Goal: Navigation & Orientation: Find specific page/section

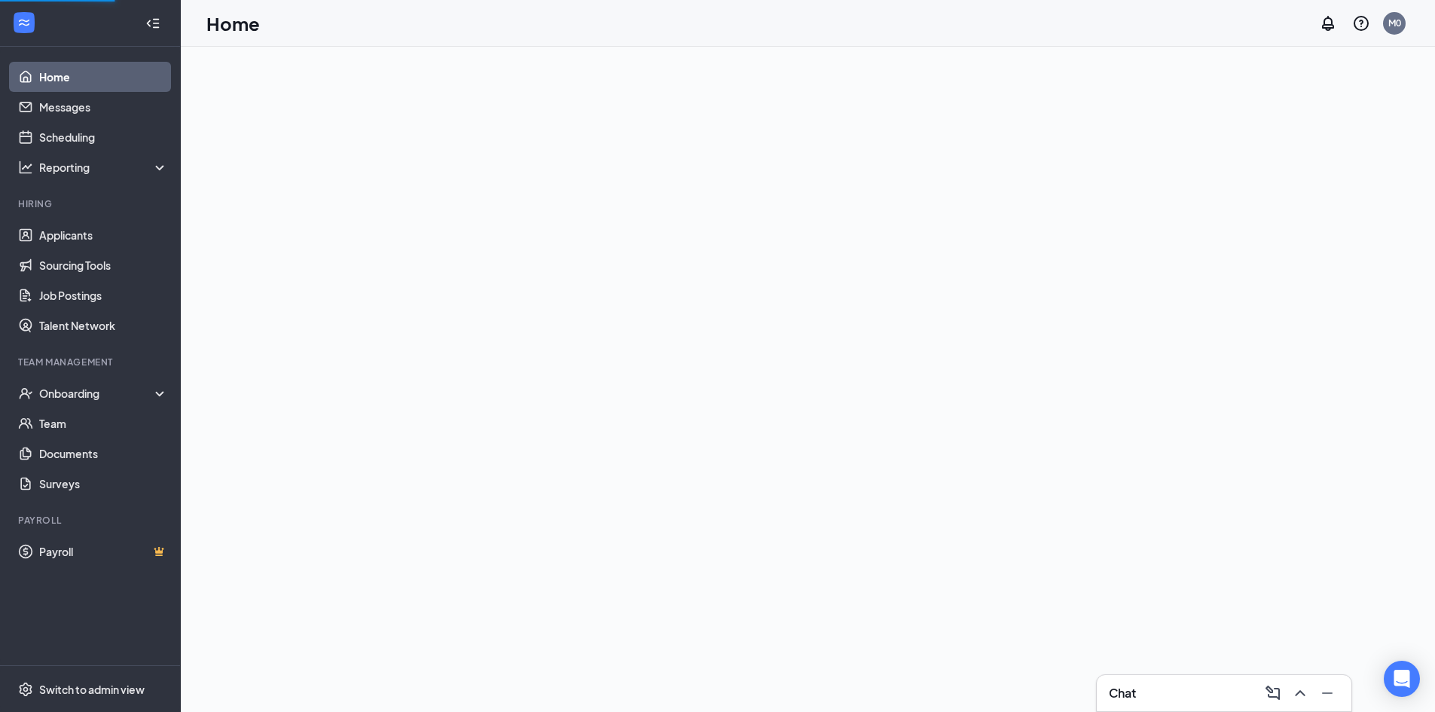
click at [1193, 701] on div "Chat" at bounding box center [1224, 693] width 231 height 24
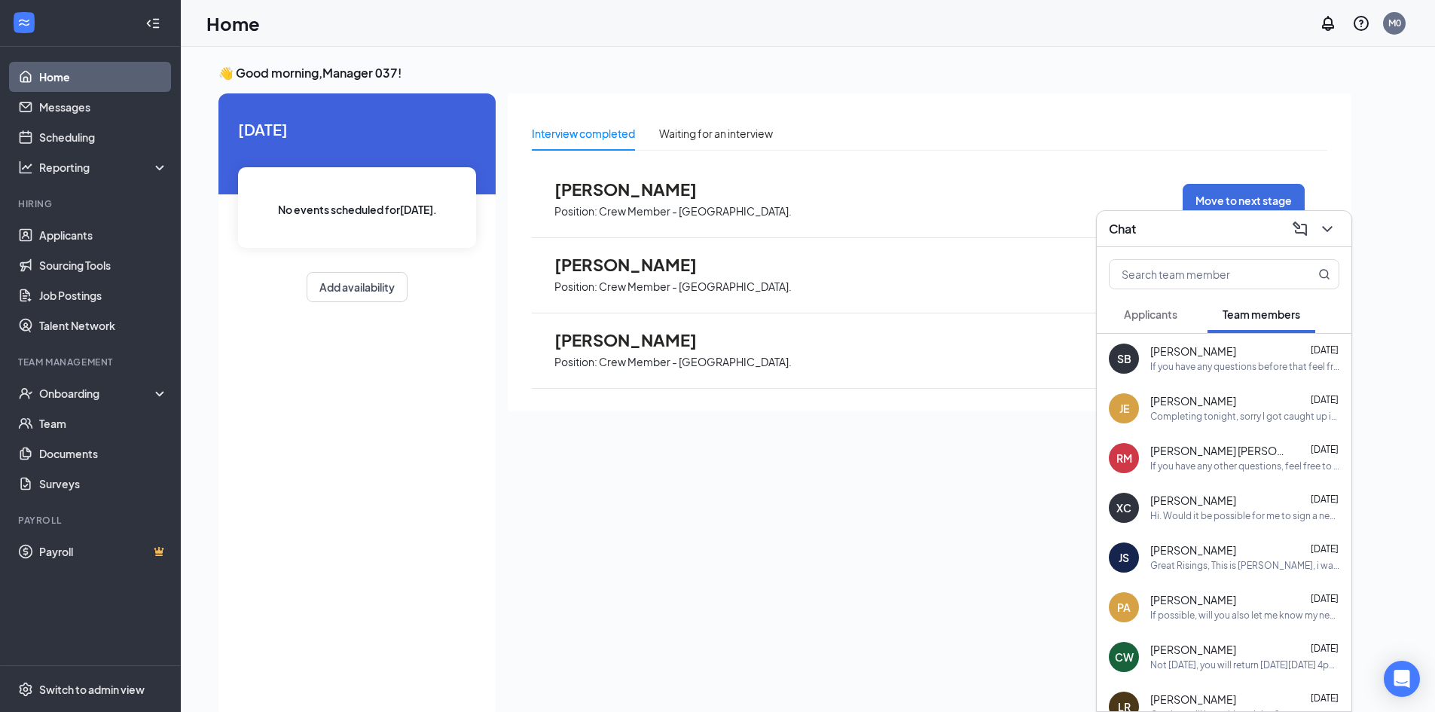
click at [1260, 354] on div "[PERSON_NAME] [DATE]" at bounding box center [1244, 351] width 189 height 15
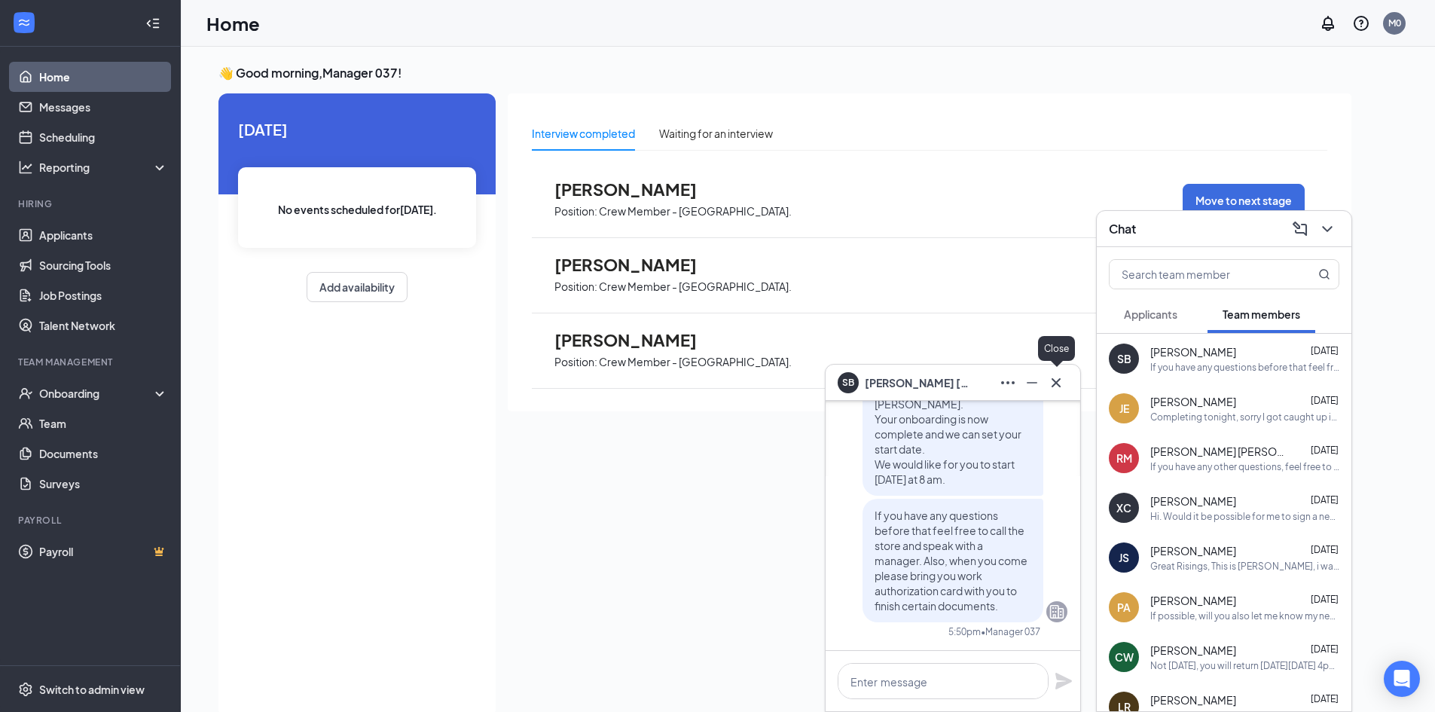
drag, startPoint x: 1063, startPoint y: 387, endPoint x: 1192, endPoint y: 292, distance: 160.0
click at [1064, 384] on icon "Cross" at bounding box center [1056, 383] width 18 height 18
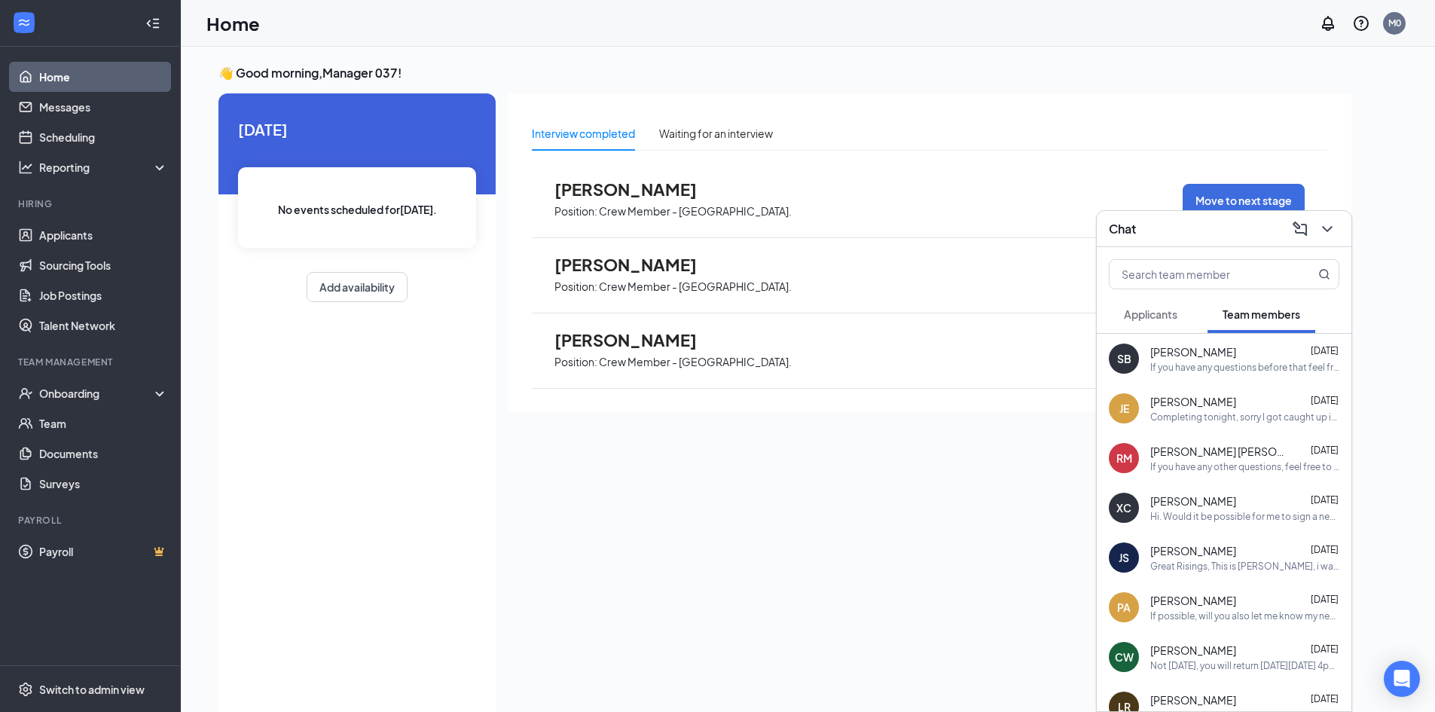
click at [1327, 225] on icon "ChevronDown" at bounding box center [1327, 229] width 18 height 18
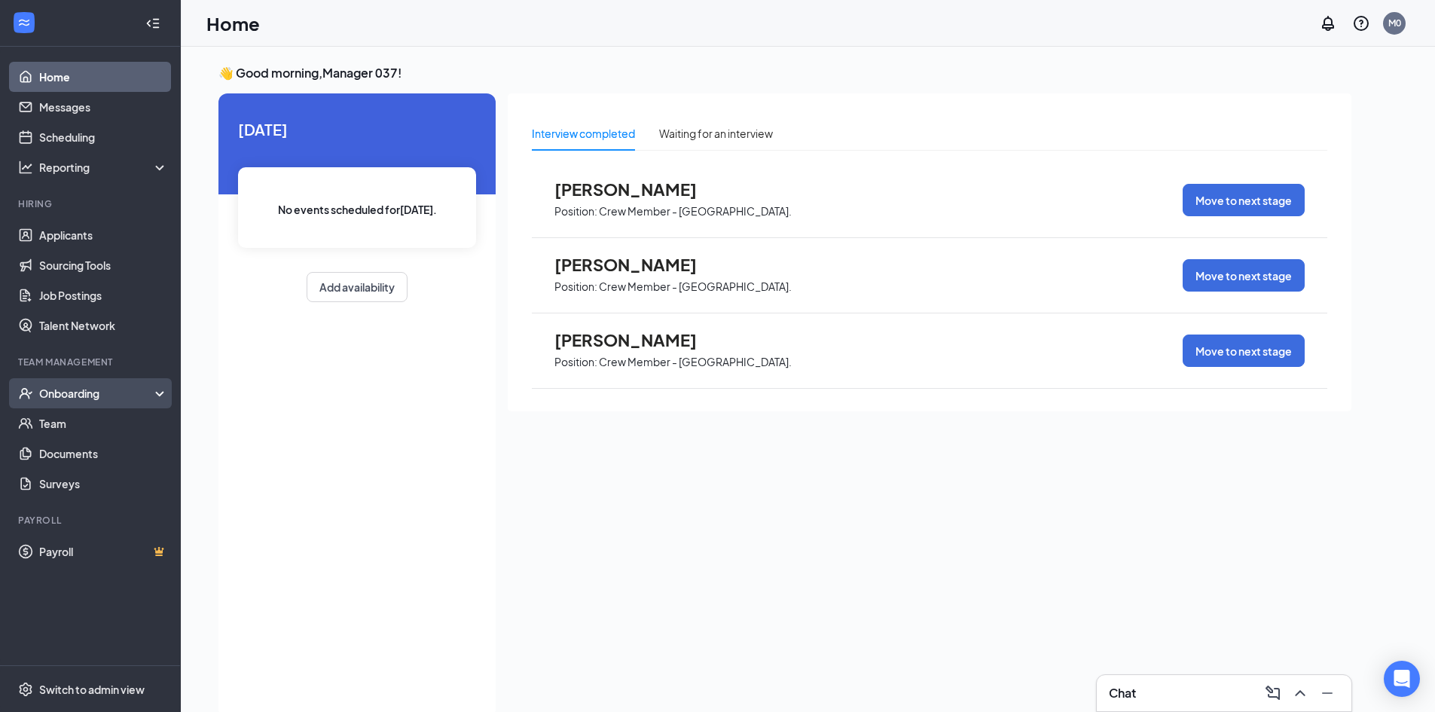
click at [78, 397] on div "Onboarding" at bounding box center [97, 393] width 116 height 15
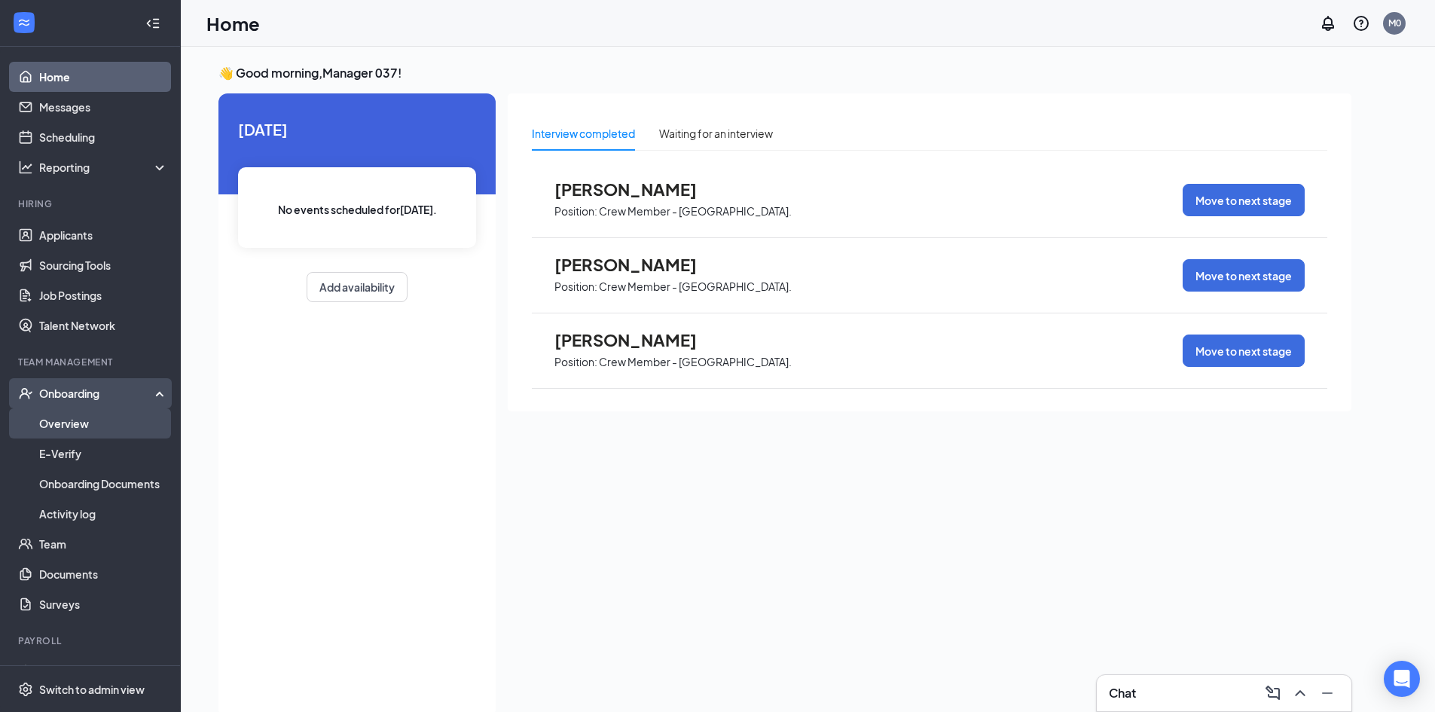
click at [81, 419] on link "Overview" at bounding box center [103, 423] width 129 height 30
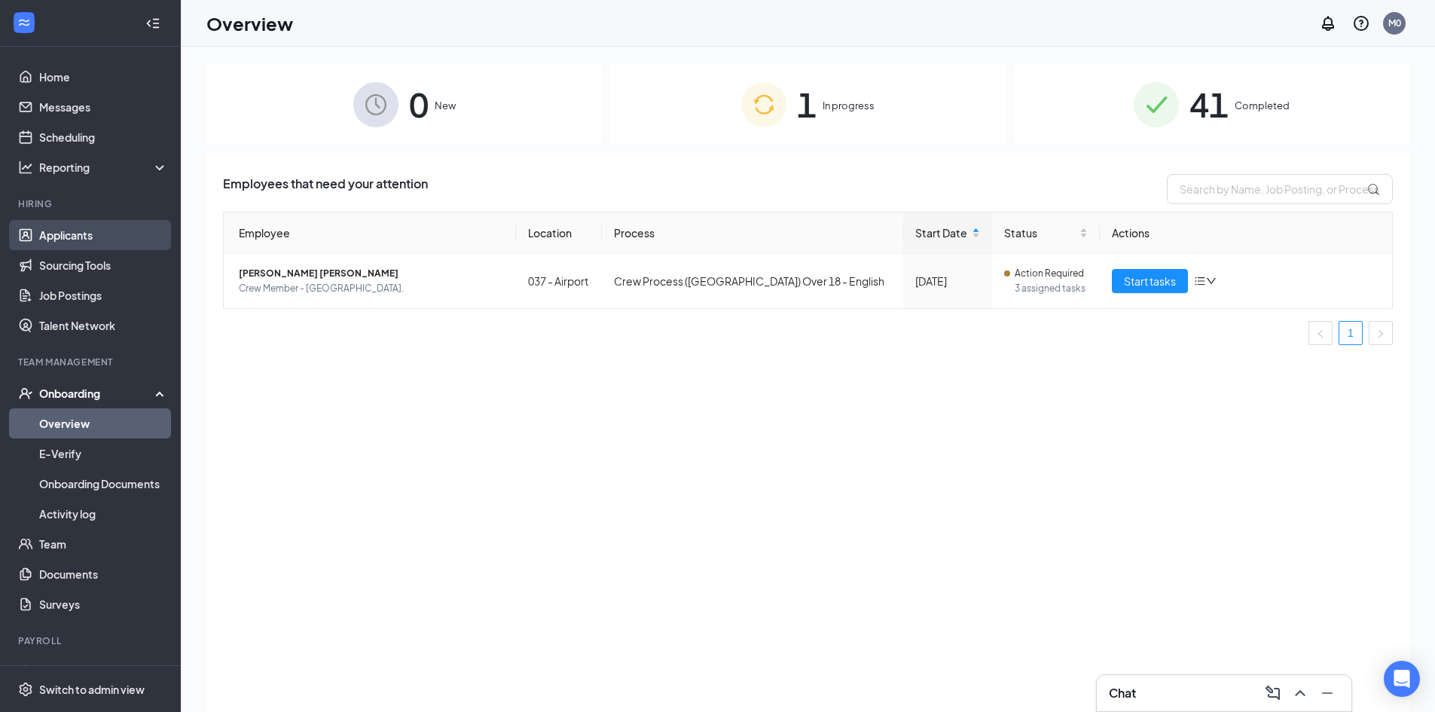
click at [47, 230] on link "Applicants" at bounding box center [103, 235] width 129 height 30
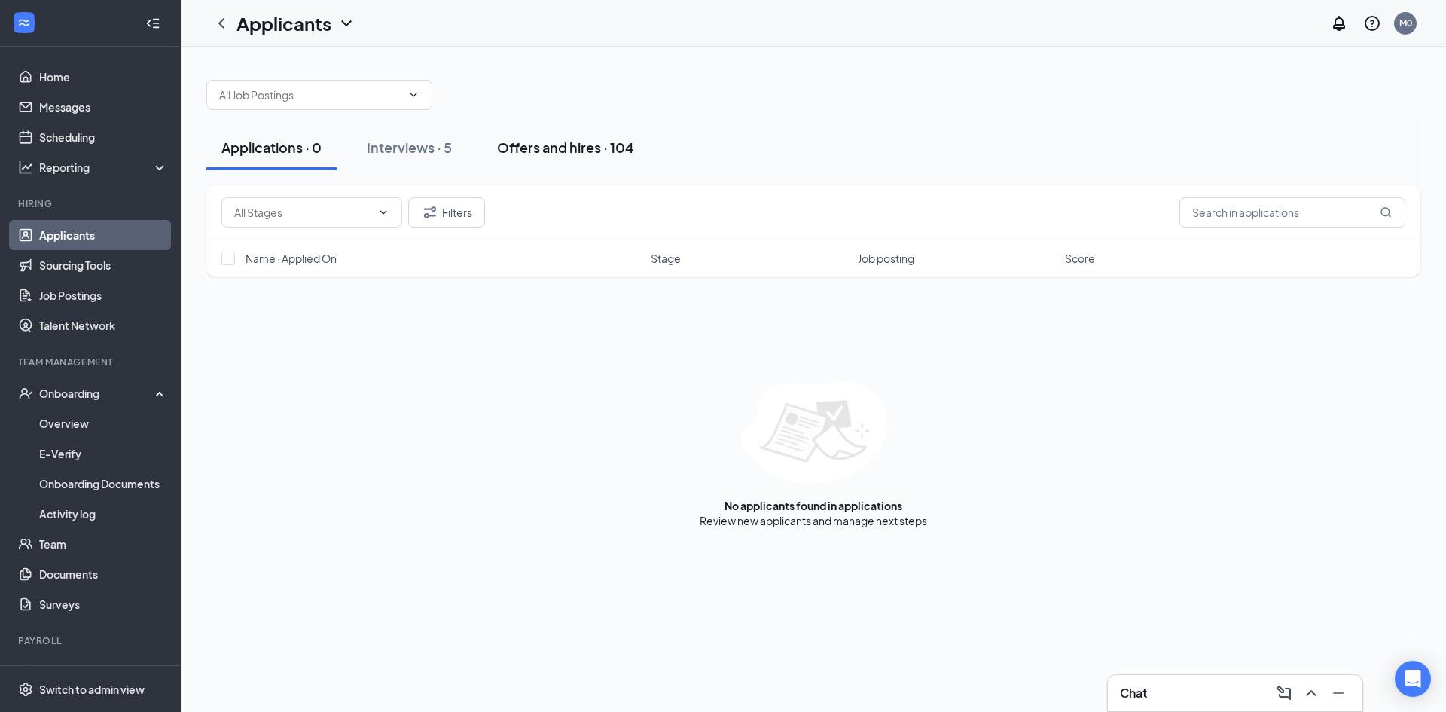
click at [543, 148] on div "Offers and hires · 104" at bounding box center [565, 147] width 137 height 19
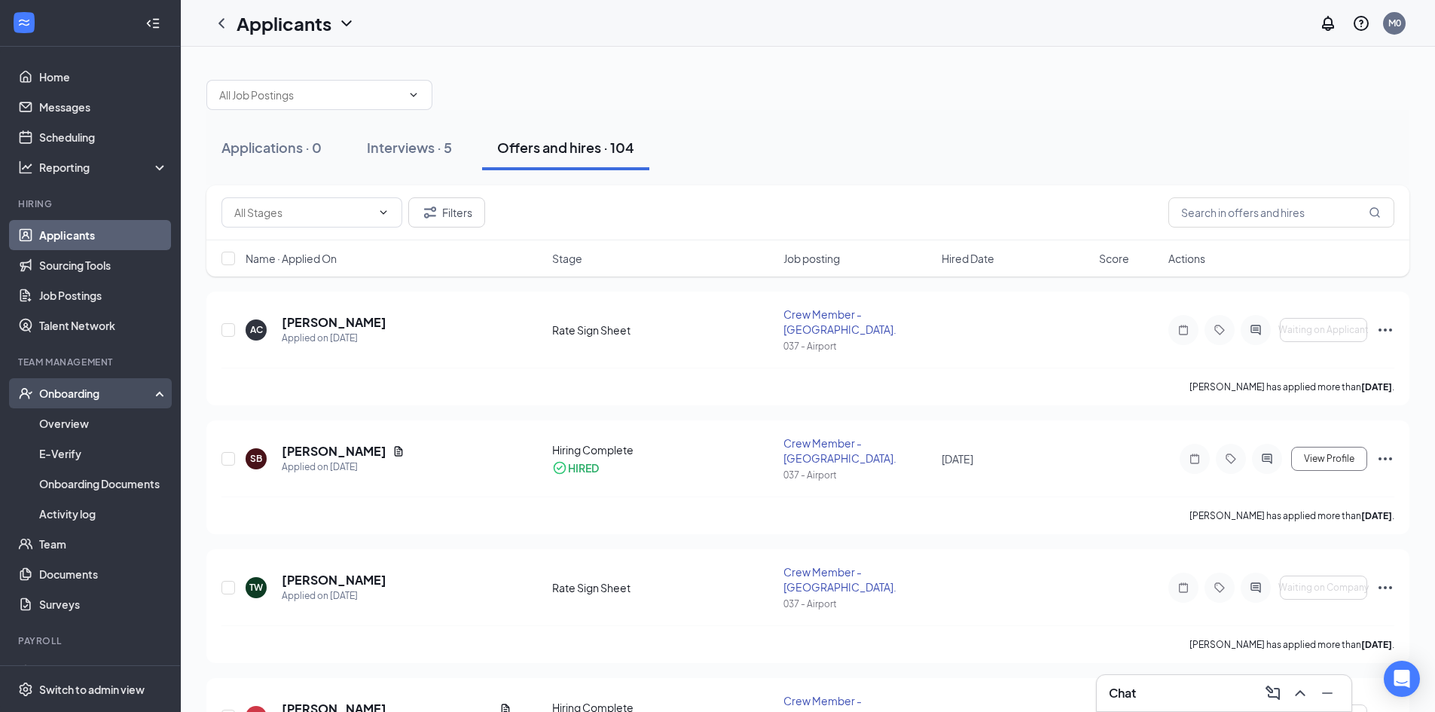
click at [83, 394] on div "Onboarding" at bounding box center [97, 393] width 116 height 15
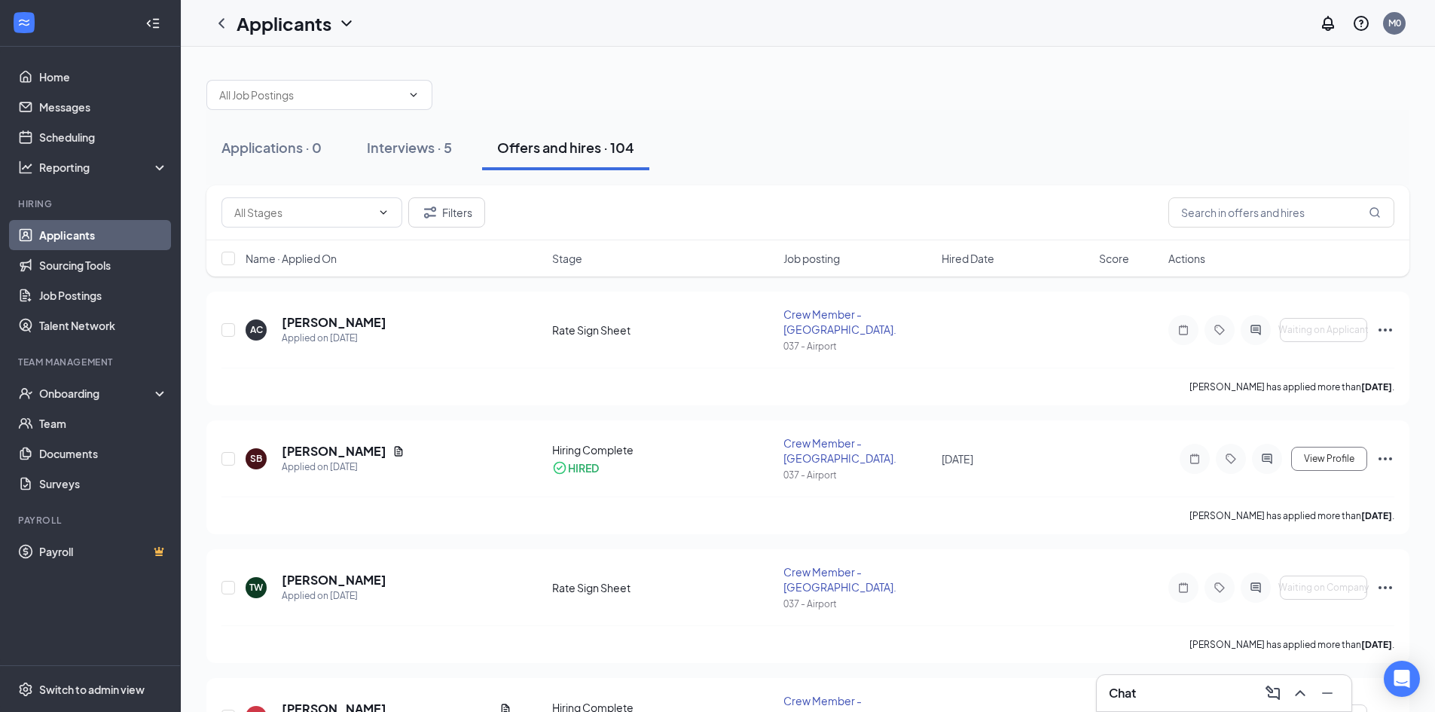
click at [1154, 694] on div "Chat" at bounding box center [1224, 693] width 231 height 24
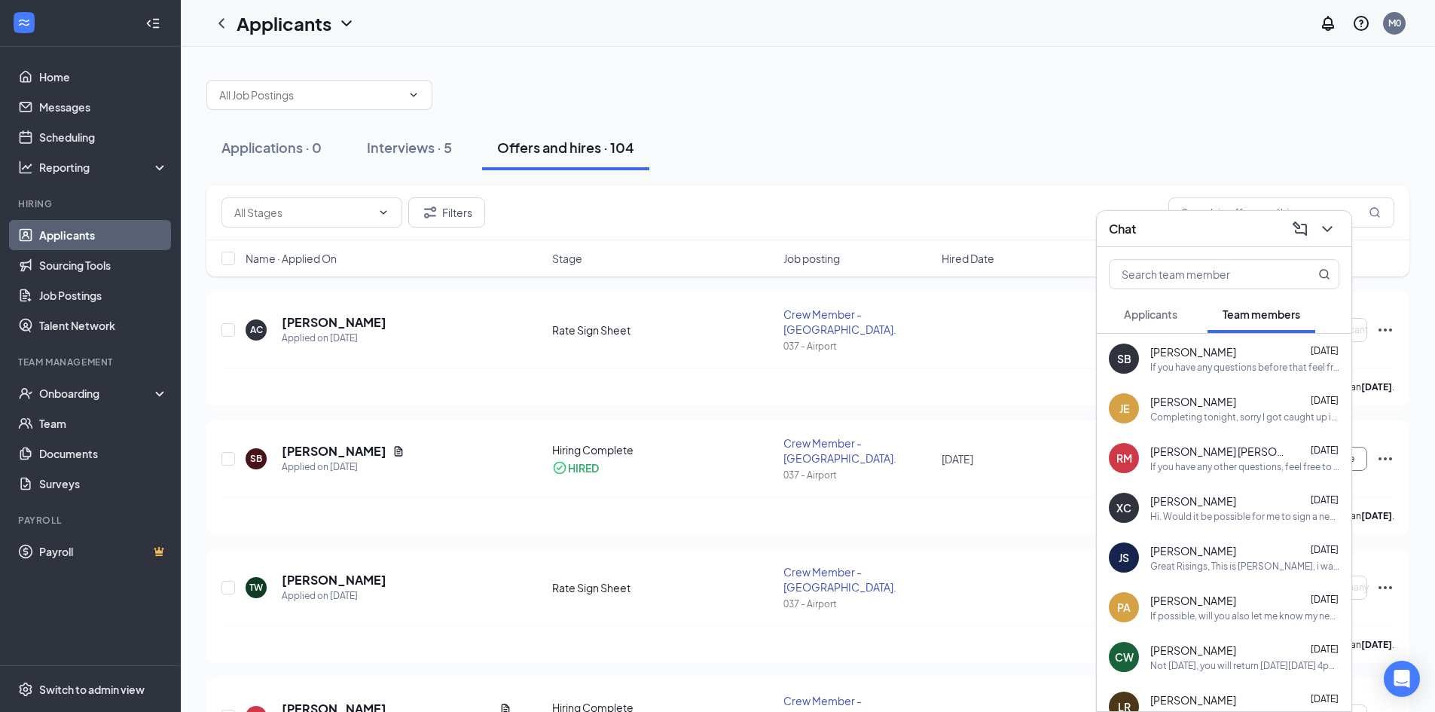
click at [1232, 346] on span "[PERSON_NAME]" at bounding box center [1193, 351] width 86 height 15
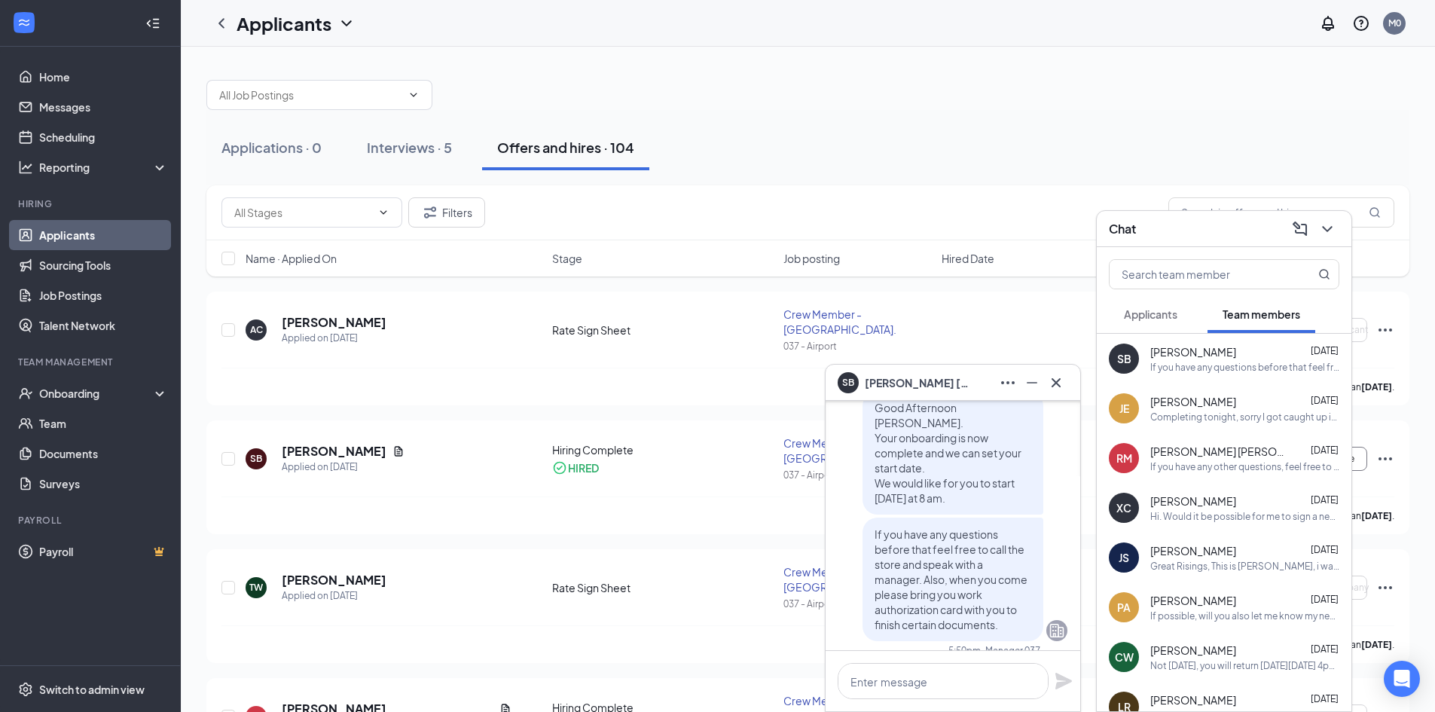
scroll to position [-75, 0]
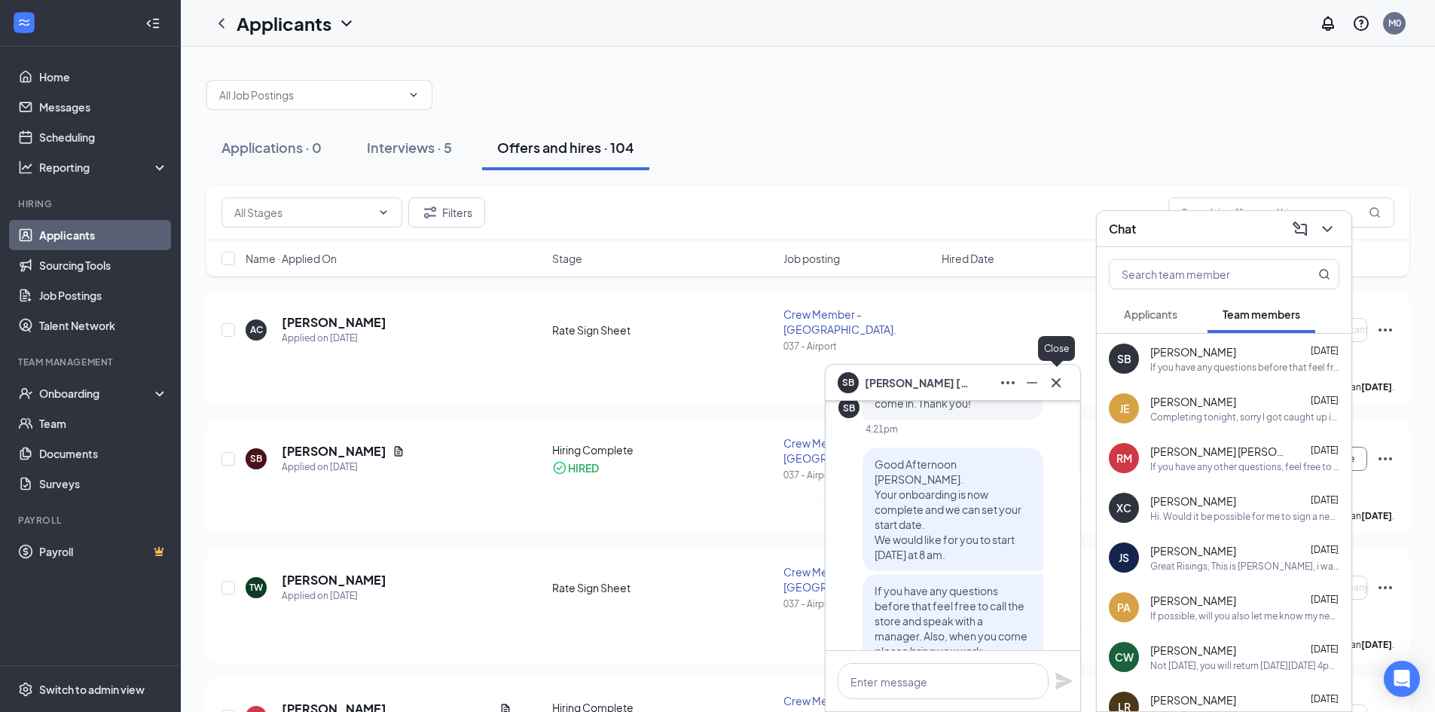
click at [1063, 383] on icon "Cross" at bounding box center [1056, 383] width 18 height 18
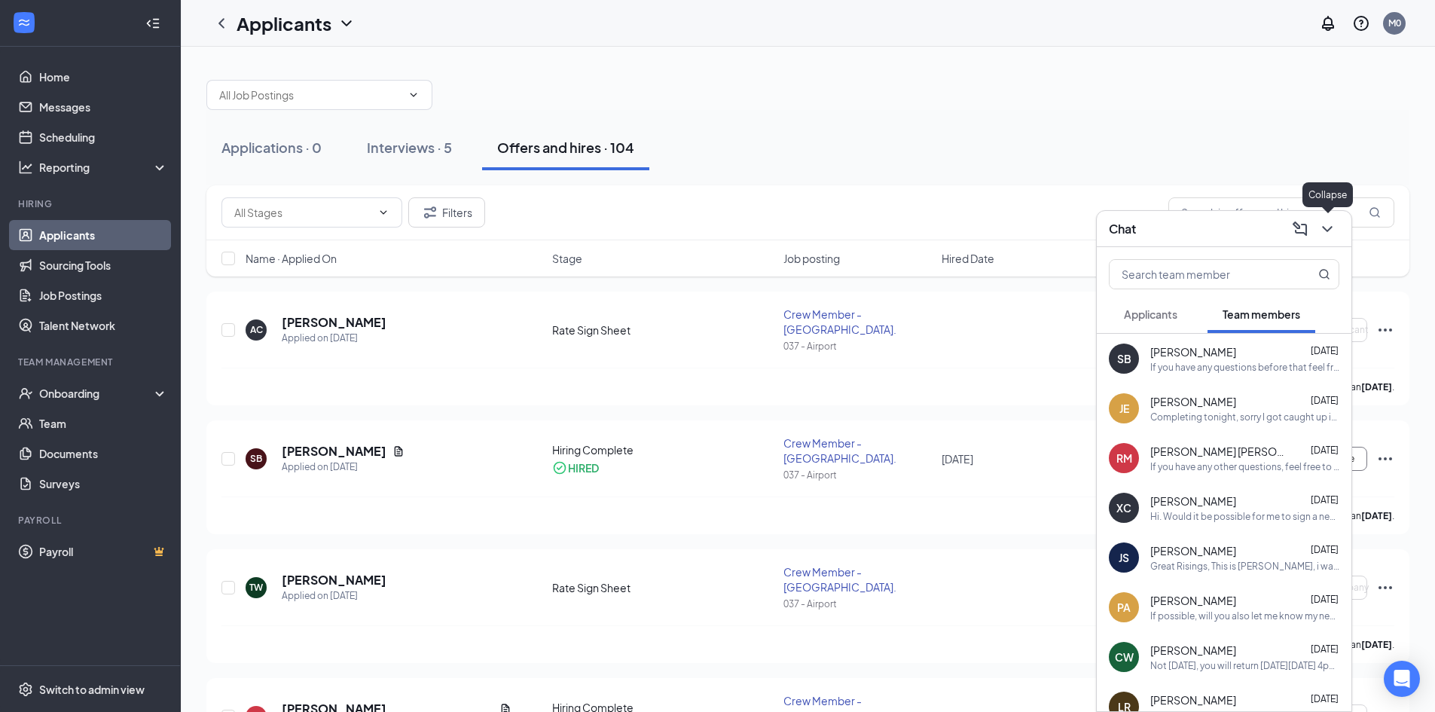
click at [1327, 230] on icon "ChevronDown" at bounding box center [1327, 229] width 10 height 6
